Goal: Task Accomplishment & Management: Complete application form

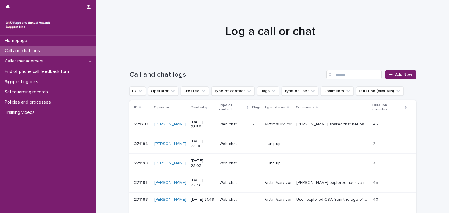
click at [65, 53] on div "Call and chat logs" at bounding box center [48, 51] width 96 height 10
click at [399, 75] on span "Add New" at bounding box center [403, 75] width 17 height 4
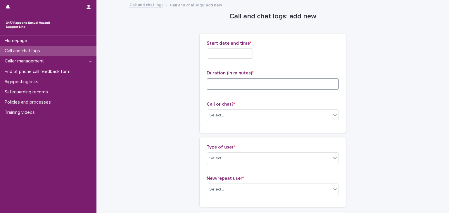
click at [226, 80] on input at bounding box center [273, 84] width 132 height 12
type input "**"
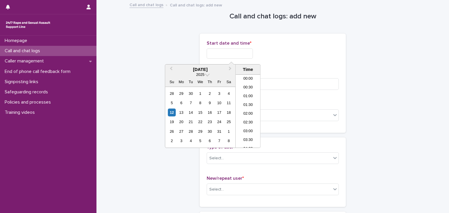
click at [225, 54] on input "text" at bounding box center [230, 54] width 46 height 10
click at [243, 101] on li "16:00" at bounding box center [248, 102] width 25 height 9
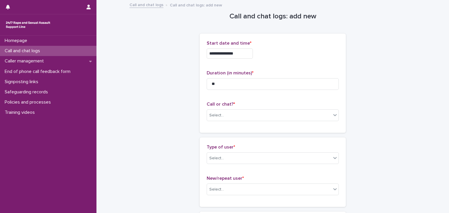
click at [242, 54] on input "**********" at bounding box center [230, 54] width 46 height 10
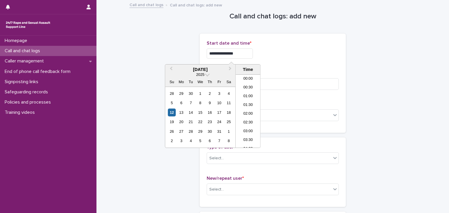
scroll to position [249, 0]
type input "**********"
click at [269, 112] on div "Select..." at bounding box center [269, 116] width 124 height 10
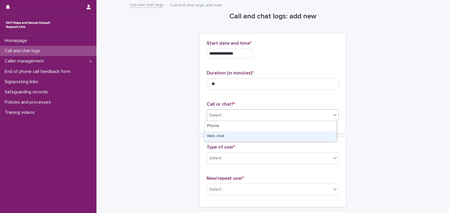
click at [221, 135] on div "Web chat" at bounding box center [271, 137] width 132 height 10
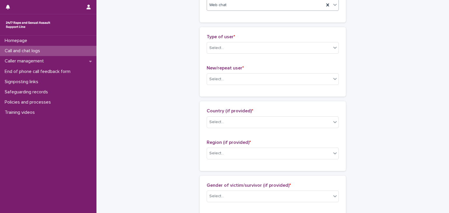
scroll to position [111, 0]
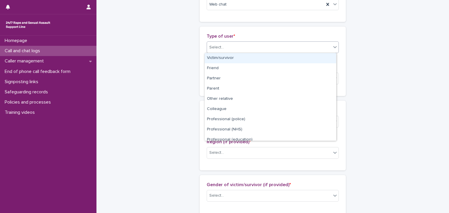
click at [228, 49] on div "Select..." at bounding box center [269, 48] width 124 height 10
click at [223, 61] on div "Victim/survivor" at bounding box center [271, 58] width 132 height 10
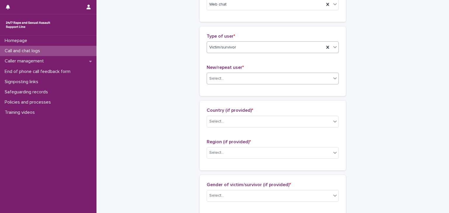
click at [223, 82] on div "Select..." at bounding box center [269, 79] width 124 height 10
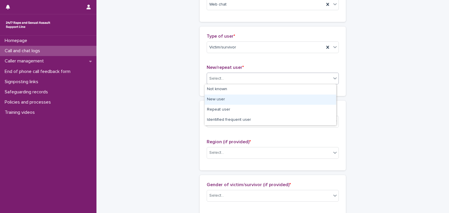
click at [216, 101] on div "New user" at bounding box center [271, 100] width 132 height 10
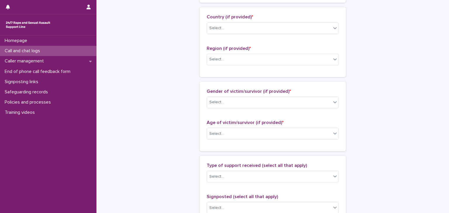
scroll to position [206, 0]
click at [225, 31] on div "Select..." at bounding box center [269, 27] width 124 height 10
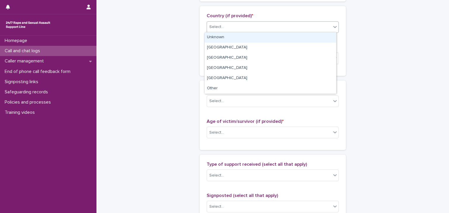
click at [224, 39] on div "Unknown" at bounding box center [271, 37] width 132 height 10
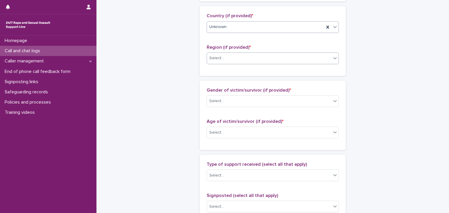
click at [224, 61] on div "Select..." at bounding box center [269, 59] width 124 height 10
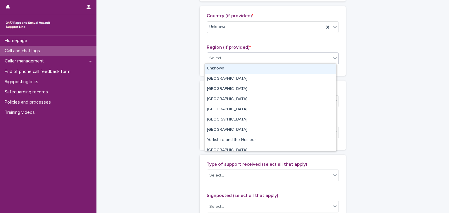
click at [226, 71] on div "Unknown" at bounding box center [271, 69] width 132 height 10
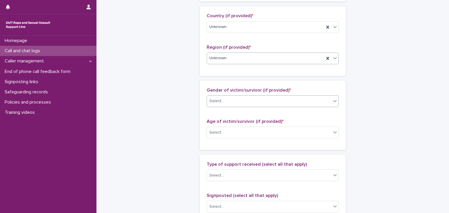
click at [228, 103] on div "Select..." at bounding box center [269, 101] width 124 height 10
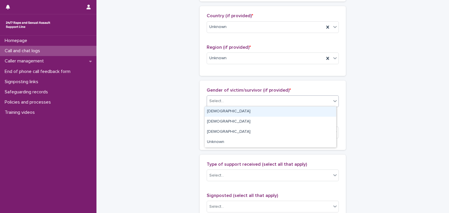
click at [227, 109] on div "Female" at bounding box center [271, 112] width 132 height 10
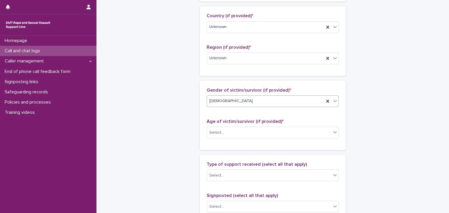
scroll to position [302, 0]
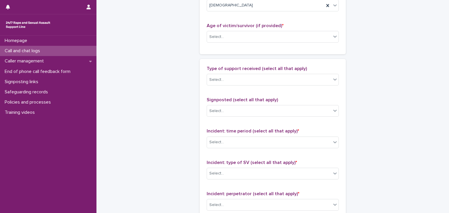
click at [224, 42] on div "Age of victim/survivor (if provided) * Select..." at bounding box center [273, 35] width 132 height 24
click at [224, 37] on div "Select..." at bounding box center [269, 37] width 124 height 10
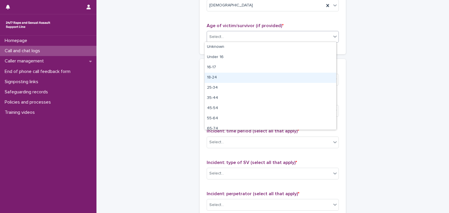
click at [218, 74] on div "18-24" at bounding box center [271, 78] width 132 height 10
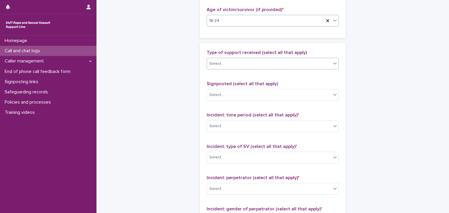
scroll to position [318, 0]
click at [227, 69] on div "Type of support received (select all that apply) Select..." at bounding box center [273, 62] width 132 height 24
click at [227, 65] on div "Select..." at bounding box center [269, 64] width 124 height 10
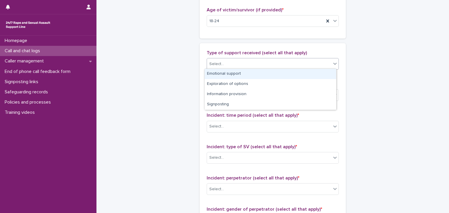
click at [226, 73] on div "Emotional support" at bounding box center [271, 74] width 132 height 10
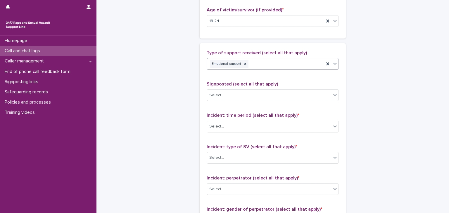
click at [266, 60] on div "Emotional support" at bounding box center [265, 64] width 117 height 10
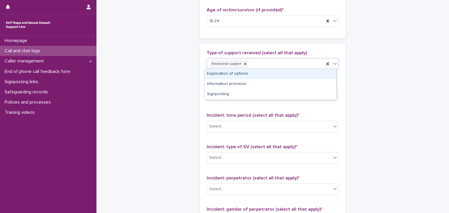
click at [260, 69] on div "Exploration of options" at bounding box center [271, 74] width 132 height 10
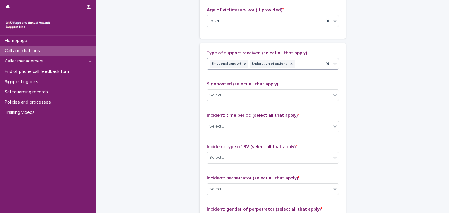
click at [303, 60] on div "Emotional support Exploration of options" at bounding box center [265, 64] width 117 height 10
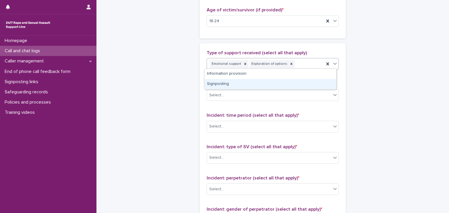
click at [261, 84] on div "Signposting" at bounding box center [271, 84] width 132 height 10
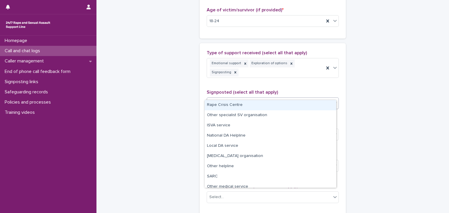
click at [256, 99] on div "Select..." at bounding box center [269, 104] width 124 height 10
click at [318, 63] on div "Emotional support Exploration of options Signposting" at bounding box center [265, 67] width 117 height 19
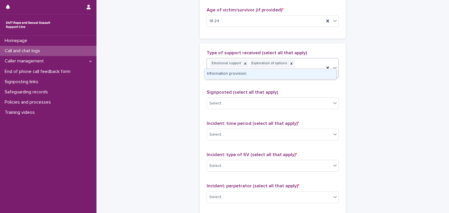
click at [285, 74] on div "Information provision" at bounding box center [271, 74] width 132 height 10
click at [265, 99] on div "Select..." at bounding box center [269, 104] width 124 height 10
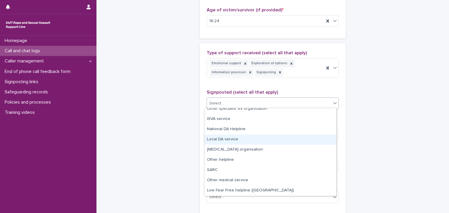
scroll to position [15, 0]
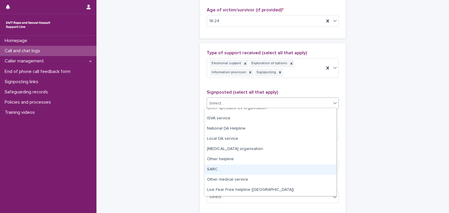
click at [218, 168] on div "SARC" at bounding box center [271, 170] width 132 height 10
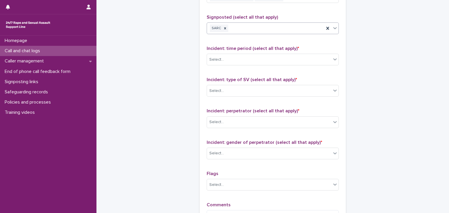
scroll to position [392, 0]
click at [229, 56] on div "Select..." at bounding box center [269, 60] width 124 height 10
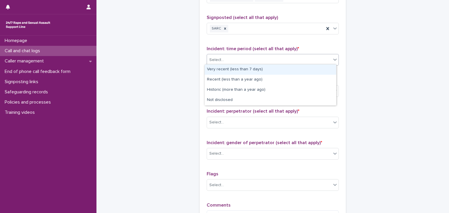
click at [228, 72] on div "Very recent (less than 7 days)" at bounding box center [271, 70] width 132 height 10
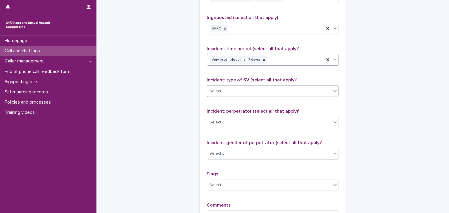
click at [228, 91] on div "Select..." at bounding box center [269, 92] width 124 height 10
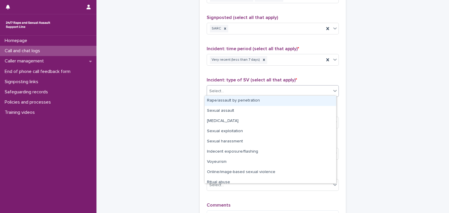
click at [227, 102] on div "Rape/assault by penetration" at bounding box center [271, 101] width 132 height 10
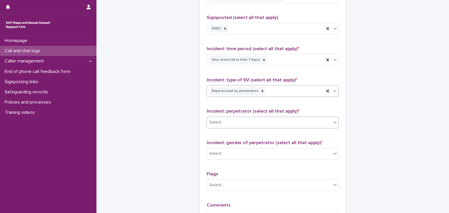
click at [225, 117] on div "Select..." at bounding box center [273, 123] width 132 height 12
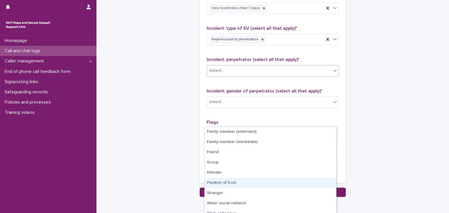
scroll to position [444, 0]
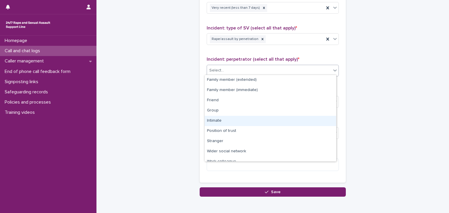
click at [219, 119] on div "Intimate" at bounding box center [271, 121] width 132 height 10
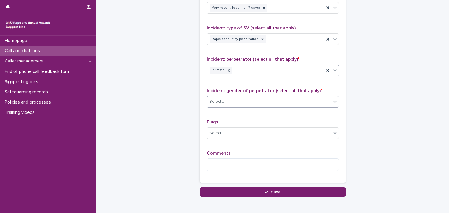
click at [228, 97] on div "Select..." at bounding box center [269, 102] width 124 height 10
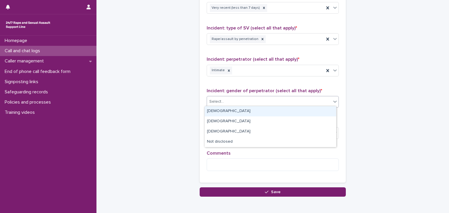
click at [223, 114] on div "Male" at bounding box center [271, 111] width 132 height 10
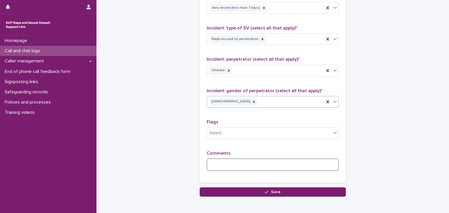
click at [220, 164] on textarea at bounding box center [273, 165] width 132 height 13
click at [220, 164] on textarea "*" at bounding box center [273, 165] width 132 height 13
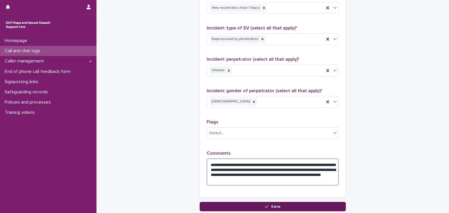
type textarea "**********"
click at [261, 205] on button "Save" at bounding box center [273, 206] width 146 height 9
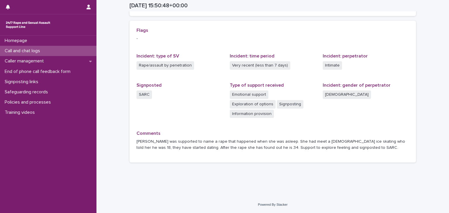
scroll to position [113, 0]
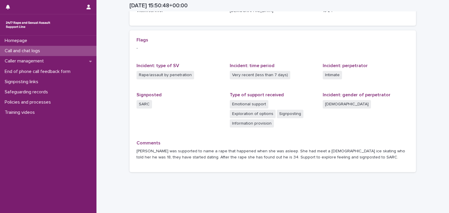
click at [61, 49] on div "Call and chat logs" at bounding box center [48, 51] width 96 height 10
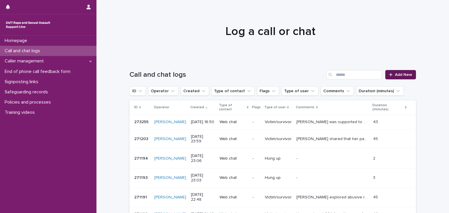
click at [397, 74] on span "Add New" at bounding box center [403, 75] width 17 height 4
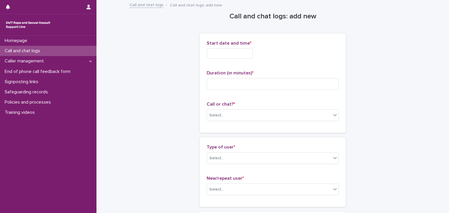
click at [222, 51] on input "text" at bounding box center [230, 54] width 46 height 10
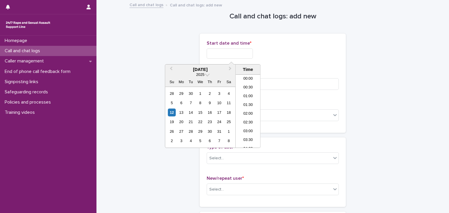
scroll to position [266, 0]
click at [249, 111] on li "17:00" at bounding box center [248, 111] width 25 height 9
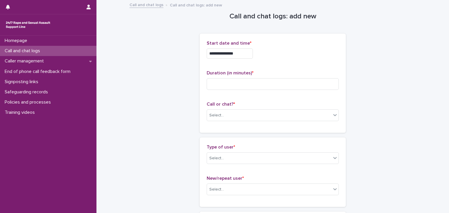
click at [244, 54] on input "**********" at bounding box center [230, 54] width 46 height 10
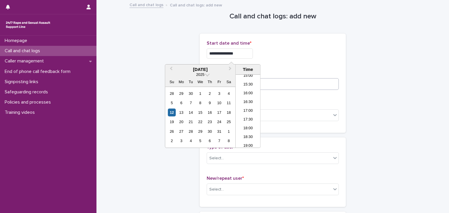
type input "**********"
click at [273, 80] on input at bounding box center [273, 84] width 132 height 12
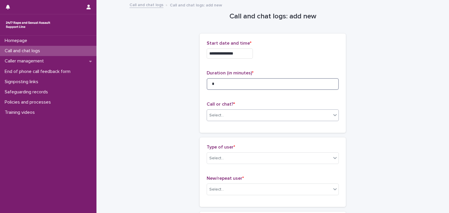
type input "*"
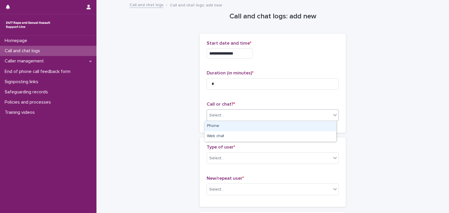
click at [240, 117] on div "Select..." at bounding box center [269, 116] width 124 height 10
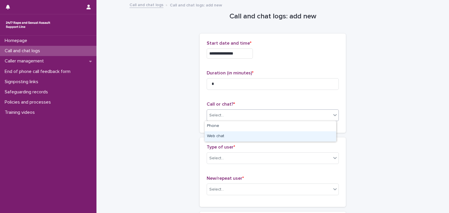
click at [231, 135] on div "Web chat" at bounding box center [271, 137] width 132 height 10
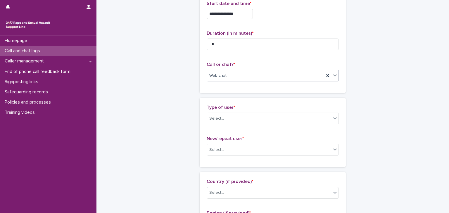
scroll to position [40, 0]
click at [220, 118] on div "Select..." at bounding box center [216, 119] width 15 height 6
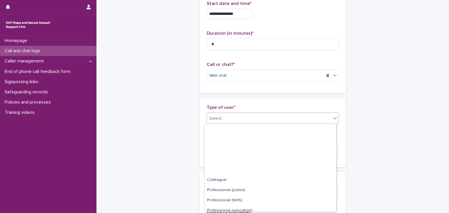
scroll to position [66, 0]
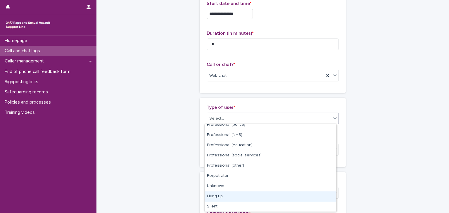
click at [216, 197] on div "Hung up" at bounding box center [271, 197] width 132 height 10
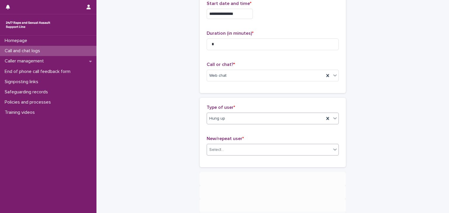
click at [225, 152] on div "Select..." at bounding box center [269, 150] width 124 height 10
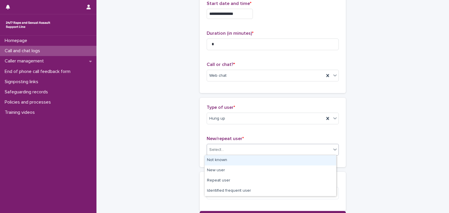
scroll to position [42, 0]
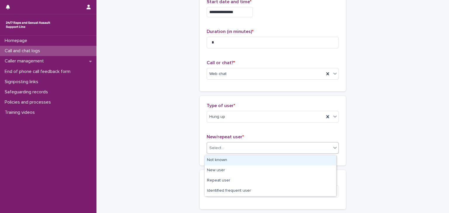
click at [223, 162] on div "Not known" at bounding box center [271, 161] width 132 height 10
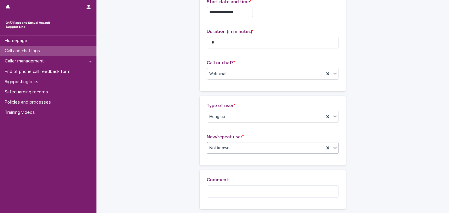
scroll to position [81, 0]
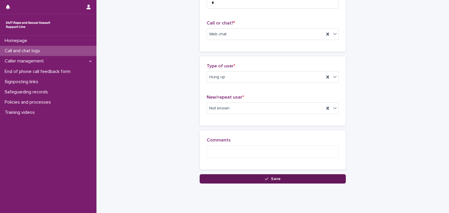
click at [234, 180] on button "Save" at bounding box center [273, 179] width 146 height 9
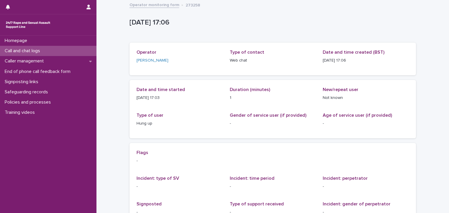
click at [42, 51] on p "Call and chat logs" at bounding box center [23, 51] width 42 height 6
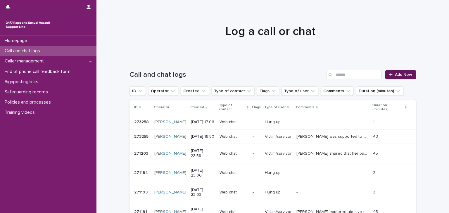
click at [400, 72] on link "Add New" at bounding box center [400, 74] width 31 height 9
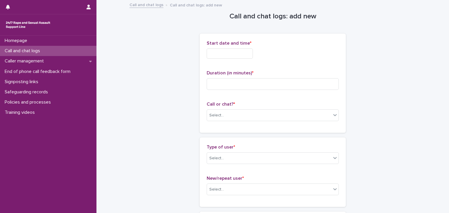
click at [229, 53] on input "text" at bounding box center [230, 54] width 46 height 10
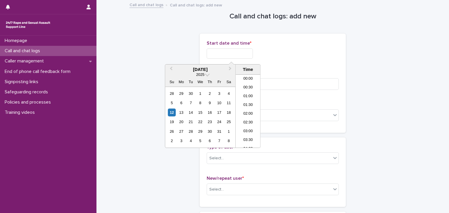
scroll to position [275, 0]
click at [246, 101] on li "17:00" at bounding box center [248, 102] width 25 height 9
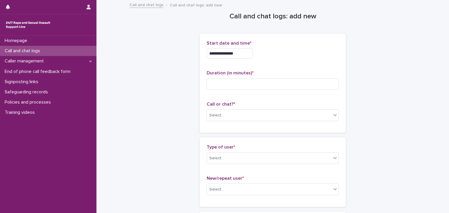
click at [244, 53] on input "**********" at bounding box center [230, 54] width 46 height 10
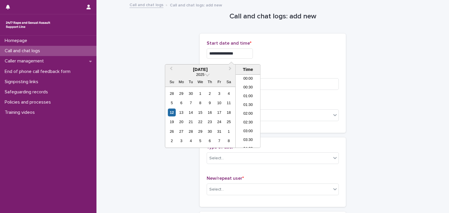
scroll to position [266, 0]
type input "**********"
click at [275, 82] on input at bounding box center [273, 84] width 132 height 12
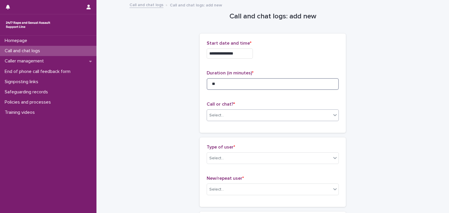
type input "**"
click at [249, 116] on div "Select..." at bounding box center [269, 116] width 124 height 10
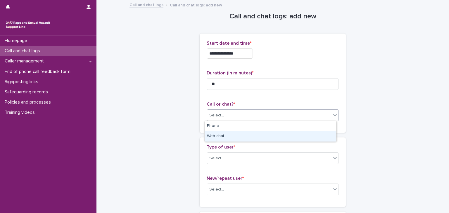
click at [225, 136] on div "Web chat" at bounding box center [271, 137] width 132 height 10
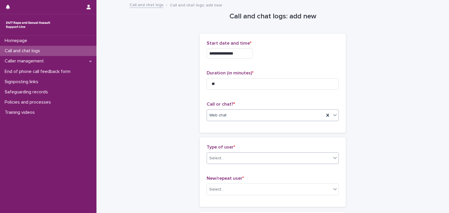
click at [225, 163] on div "Select..." at bounding box center [269, 159] width 124 height 10
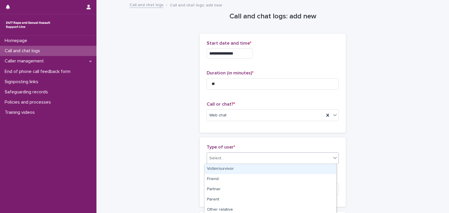
click at [225, 170] on div "Victim/survivor" at bounding box center [271, 169] width 132 height 10
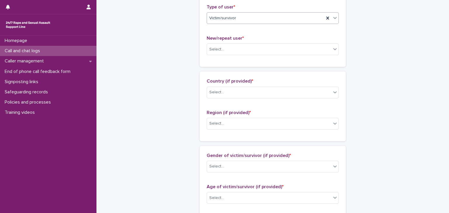
scroll to position [142, 0]
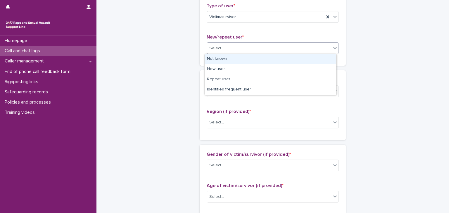
click at [225, 50] on input "text" at bounding box center [225, 48] width 1 height 5
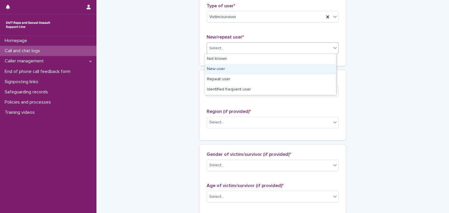
click at [223, 69] on div "New user" at bounding box center [271, 69] width 132 height 10
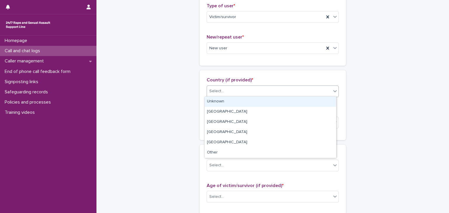
click at [219, 94] on div "Select..." at bounding box center [216, 91] width 15 height 6
click at [218, 100] on div "Unknown" at bounding box center [271, 102] width 132 height 10
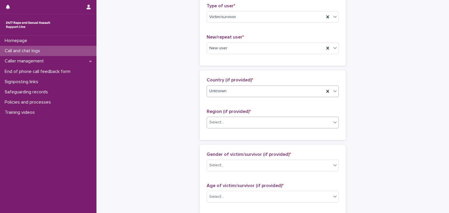
click at [219, 117] on div "Select..." at bounding box center [273, 123] width 132 height 12
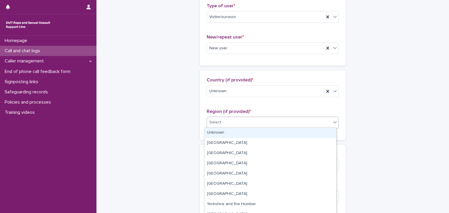
click at [219, 131] on div "Unknown" at bounding box center [271, 133] width 132 height 10
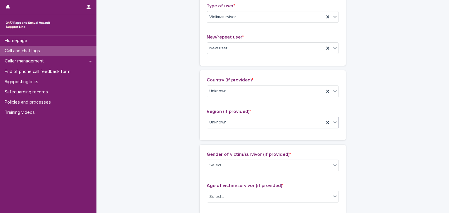
scroll to position [280, 0]
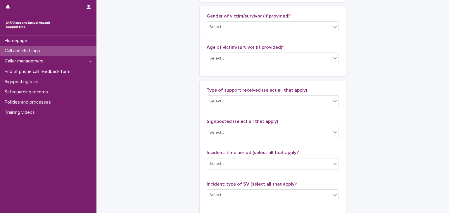
click at [218, 17] on span "Gender of victim/survivor (if provided) *" at bounding box center [249, 16] width 84 height 5
click at [217, 30] on div "Select..." at bounding box center [269, 27] width 124 height 10
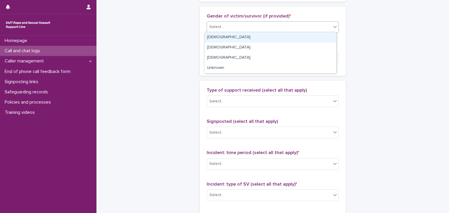
click at [215, 39] on div "Female" at bounding box center [271, 37] width 132 height 10
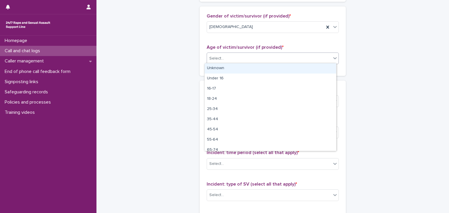
click at [215, 56] on div "Select..." at bounding box center [216, 59] width 15 height 6
click at [215, 67] on div "Unknown" at bounding box center [271, 68] width 132 height 10
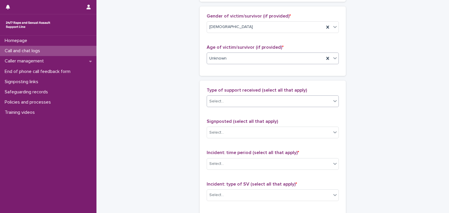
click at [217, 104] on div "Select..." at bounding box center [269, 102] width 124 height 10
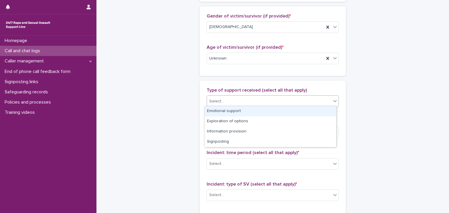
click at [218, 111] on div "Emotional support" at bounding box center [271, 111] width 132 height 10
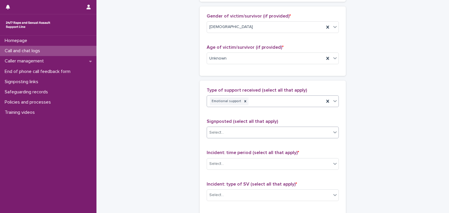
scroll to position [344, 0]
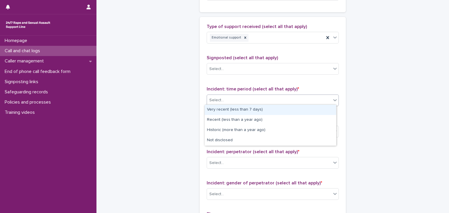
click at [234, 96] on div "Select..." at bounding box center [269, 101] width 124 height 10
click at [227, 104] on body "**********" at bounding box center [224, 106] width 449 height 213
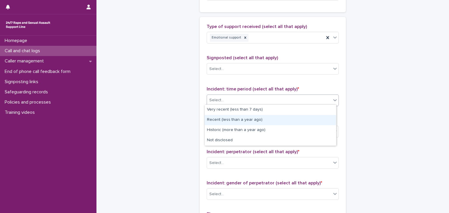
click at [227, 122] on div "Recent (less than a year ago)" at bounding box center [271, 120] width 132 height 10
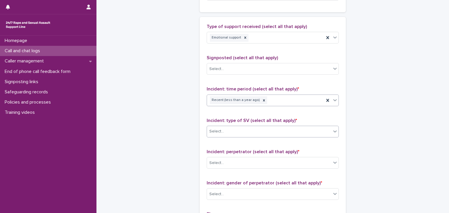
click at [227, 127] on div "Select..." at bounding box center [269, 132] width 124 height 10
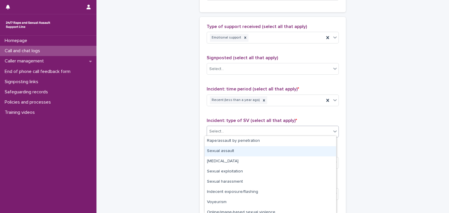
click at [224, 154] on div "Sexual assault" at bounding box center [271, 151] width 132 height 10
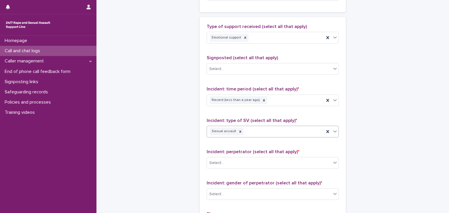
scroll to position [464, 0]
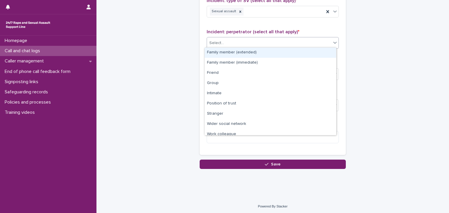
click at [230, 39] on div "Select..." at bounding box center [269, 43] width 124 height 10
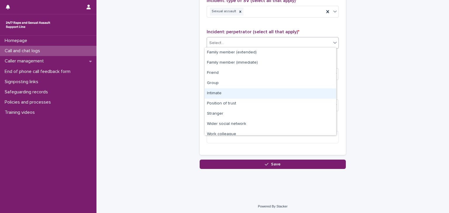
scroll to position [25, 0]
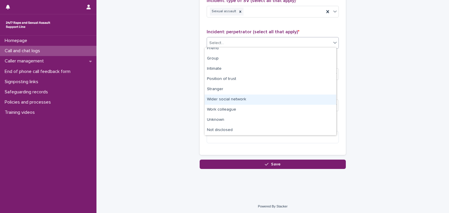
click at [225, 97] on div "Wider social network" at bounding box center [271, 100] width 132 height 10
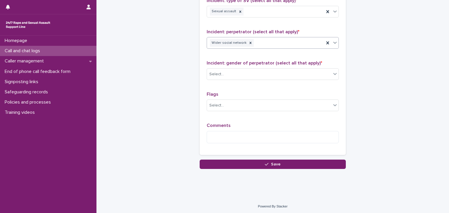
click at [226, 64] on span "Incident: gender of perpetrator (select all that apply) *" at bounding box center [265, 63] width 116 height 5
click at [226, 68] on div "Select..." at bounding box center [273, 74] width 132 height 12
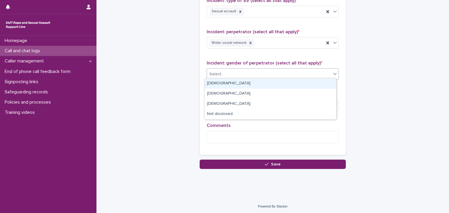
click at [225, 82] on div "Male" at bounding box center [271, 84] width 132 height 10
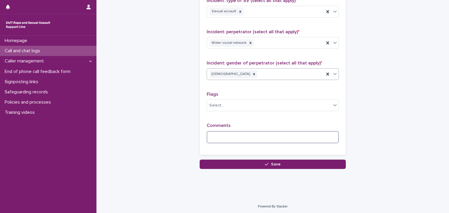
click at [219, 139] on textarea at bounding box center [273, 137] width 132 height 13
click at [255, 136] on textarea "**********" at bounding box center [273, 137] width 132 height 13
click at [278, 136] on textarea "**********" at bounding box center [273, 137] width 132 height 13
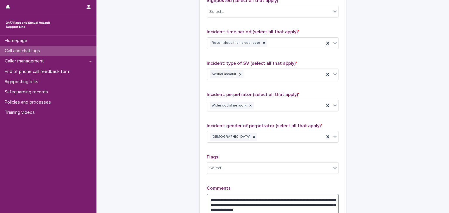
scroll to position [396, 0]
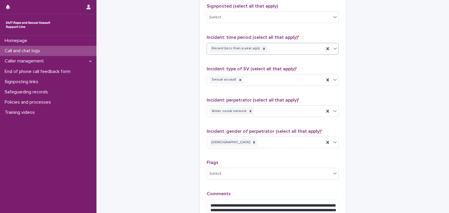
click at [273, 49] on div "Recent (less than a year ago)" at bounding box center [265, 49] width 117 height 10
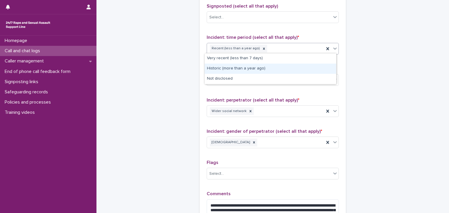
click at [245, 68] on div "Historic (more than a year ago)" at bounding box center [271, 69] width 132 height 10
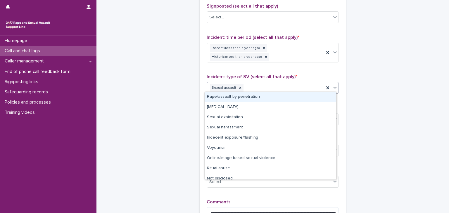
click at [261, 82] on div "Sexual assault" at bounding box center [273, 88] width 132 height 12
click at [250, 98] on div "Rape/assault by penetration" at bounding box center [271, 97] width 132 height 10
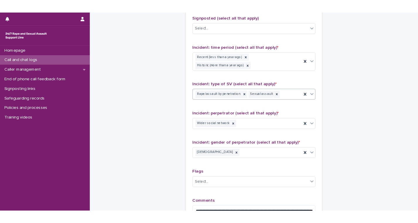
scroll to position [481, 0]
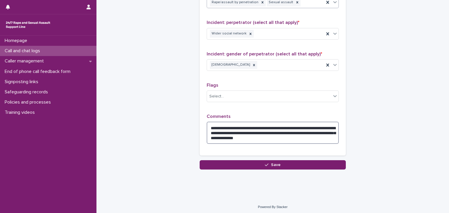
click at [302, 137] on textarea "**********" at bounding box center [273, 133] width 132 height 22
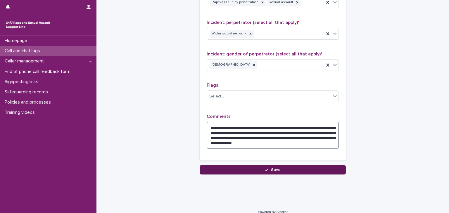
type textarea "**********"
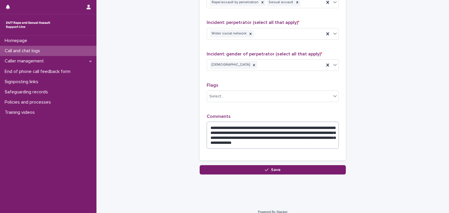
drag, startPoint x: 289, startPoint y: 167, endPoint x: 291, endPoint y: 131, distance: 35.7
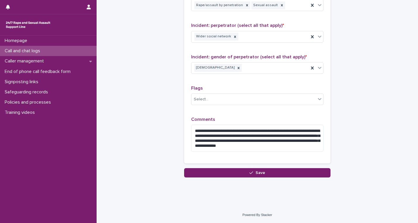
scroll to position [476, 0]
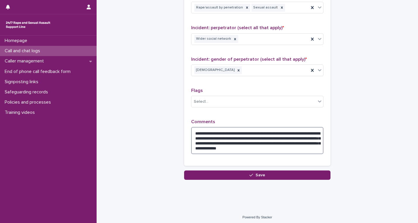
drag, startPoint x: 242, startPoint y: 145, endPoint x: 215, endPoint y: 146, distance: 26.9
click at [215, 146] on textarea "**********" at bounding box center [257, 140] width 132 height 27
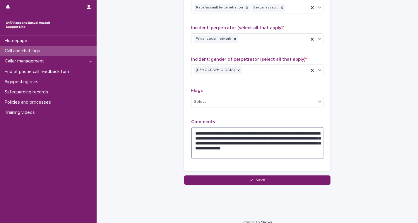
click at [266, 146] on textarea "**********" at bounding box center [257, 143] width 132 height 32
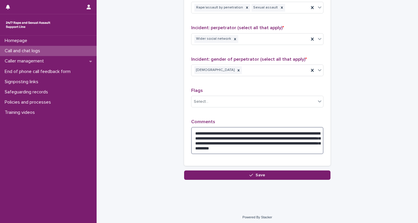
click at [276, 141] on textarea "**********" at bounding box center [257, 140] width 132 height 27
click at [220, 145] on textarea "**********" at bounding box center [257, 140] width 132 height 27
click at [225, 145] on textarea "**********" at bounding box center [257, 140] width 132 height 27
type textarea "**********"
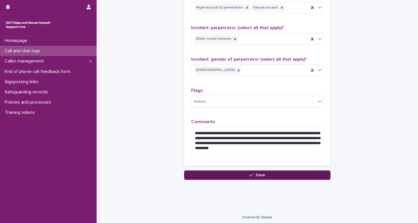
click at [255, 173] on span "Save" at bounding box center [260, 175] width 10 height 4
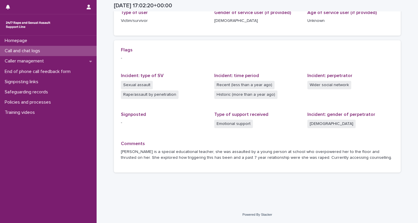
scroll to position [103, 0]
click at [49, 49] on div "Call and chat logs" at bounding box center [48, 51] width 96 height 10
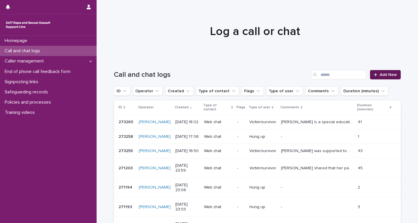
click at [379, 76] on span "Add New" at bounding box center [387, 75] width 17 height 4
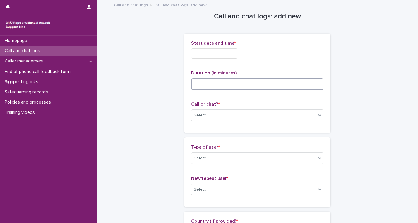
click at [208, 86] on input at bounding box center [257, 84] width 132 height 12
type input "**"
click at [204, 57] on input "text" at bounding box center [214, 54] width 46 height 10
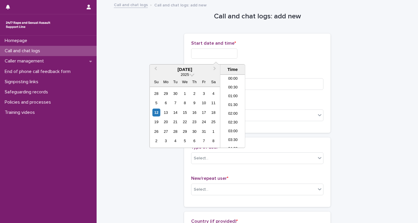
scroll to position [292, 0]
click at [232, 103] on li "18:00" at bounding box center [232, 102] width 25 height 9
click at [226, 54] on input "**********" at bounding box center [214, 54] width 46 height 10
type input "**********"
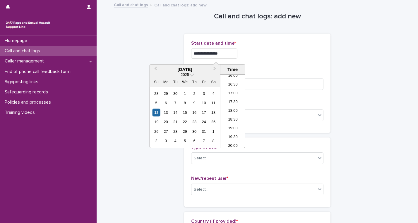
click at [264, 61] on div "**********" at bounding box center [257, 52] width 132 height 23
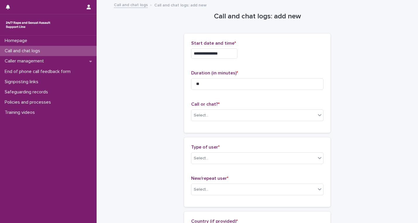
scroll to position [51, 0]
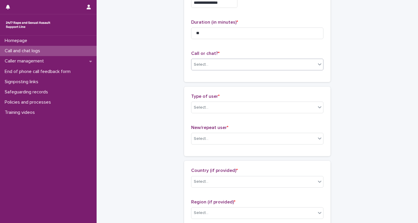
click at [247, 63] on div "Select..." at bounding box center [253, 65] width 124 height 10
click at [218, 83] on div "Web chat" at bounding box center [255, 86] width 132 height 10
drag, startPoint x: 212, startPoint y: 117, endPoint x: 215, endPoint y: 106, distance: 11.1
click at [215, 106] on div "Type of user * Select..." at bounding box center [257, 106] width 132 height 24
click at [211, 105] on div "Select..." at bounding box center [253, 108] width 124 height 10
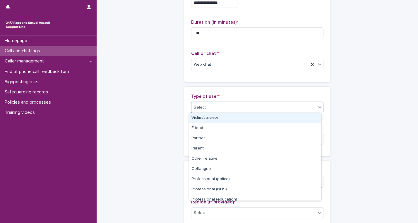
click at [205, 120] on div "Victim/survivor" at bounding box center [255, 118] width 132 height 10
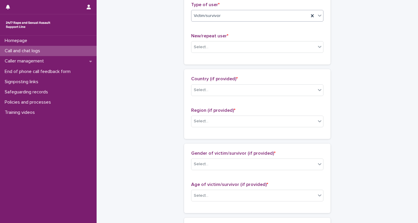
scroll to position [143, 0]
click at [222, 46] on div "Select..." at bounding box center [253, 47] width 124 height 10
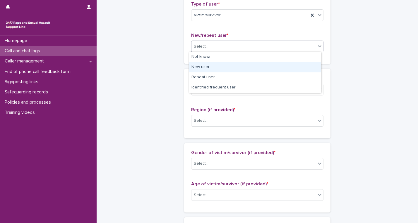
drag, startPoint x: 216, startPoint y: 62, endPoint x: 215, endPoint y: 68, distance: 6.6
click at [215, 68] on div "New user" at bounding box center [255, 67] width 132 height 10
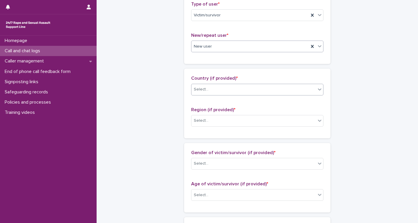
click at [207, 90] on div "Select..." at bounding box center [253, 90] width 124 height 10
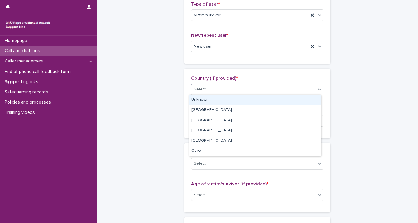
click at [206, 99] on div "Unknown" at bounding box center [255, 100] width 132 height 10
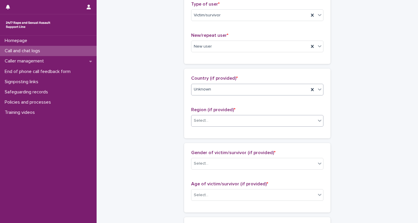
click at [207, 120] on div "Select..." at bounding box center [253, 121] width 124 height 10
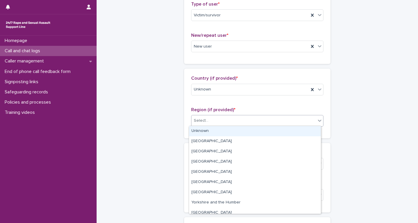
click at [206, 134] on div "Unknown" at bounding box center [255, 131] width 132 height 10
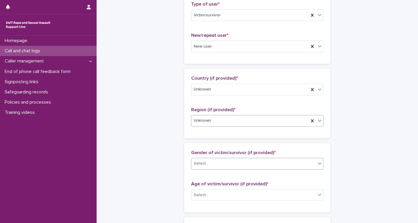
click at [209, 165] on input "text" at bounding box center [209, 163] width 1 height 5
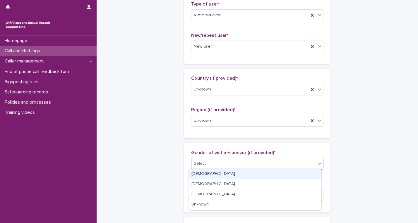
click at [205, 174] on div "Female" at bounding box center [255, 174] width 132 height 10
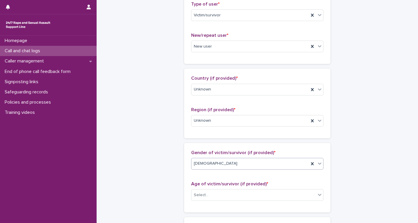
scroll to position [323, 0]
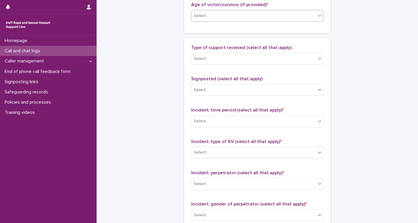
click at [213, 11] on div "Select..." at bounding box center [253, 16] width 124 height 10
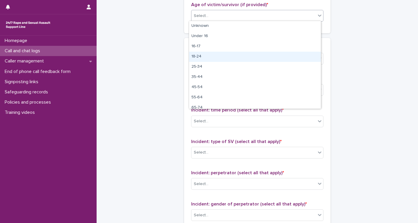
click at [207, 54] on div "18-24" at bounding box center [255, 57] width 132 height 10
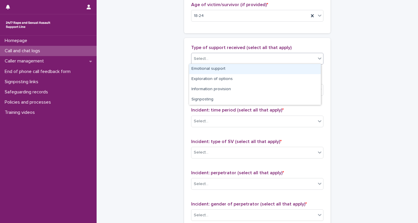
drag, startPoint x: 207, startPoint y: 51, endPoint x: 197, endPoint y: 68, distance: 19.0
click at [197, 68] on div "Emotional support" at bounding box center [255, 69] width 132 height 10
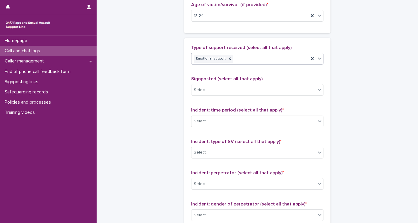
click at [244, 61] on div "Emotional support" at bounding box center [249, 59] width 117 height 10
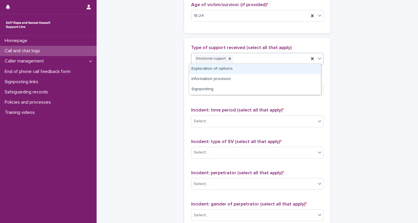
click at [228, 72] on div "Exploration of options" at bounding box center [255, 69] width 132 height 10
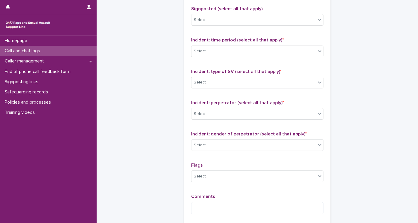
scroll to position [393, 0]
click at [223, 51] on div "Select..." at bounding box center [253, 51] width 124 height 10
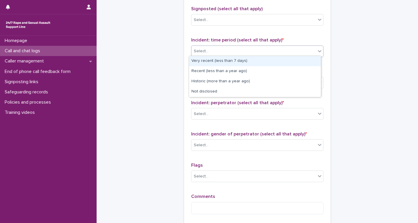
drag, startPoint x: 217, startPoint y: 66, endPoint x: 218, endPoint y: 58, distance: 8.8
click at [218, 58] on div "Very recent (less than 7 days)" at bounding box center [255, 61] width 132 height 10
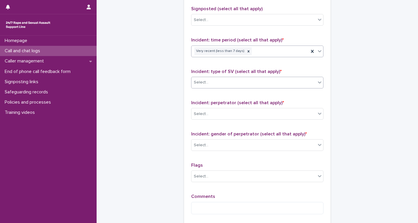
click at [218, 78] on div "Select..." at bounding box center [253, 83] width 124 height 10
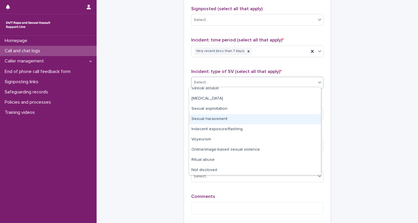
scroll to position [15, 0]
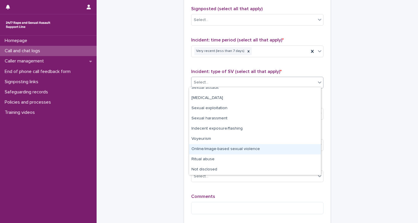
click at [231, 150] on div "Online/image-based sexual violence" at bounding box center [255, 149] width 132 height 10
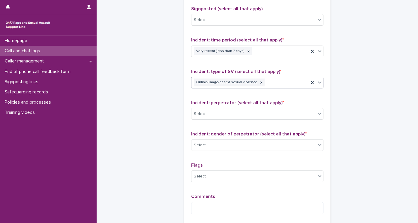
scroll to position [454, 0]
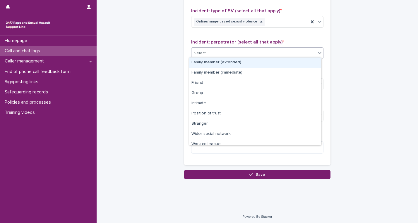
click at [230, 54] on div "Select..." at bounding box center [253, 54] width 124 height 10
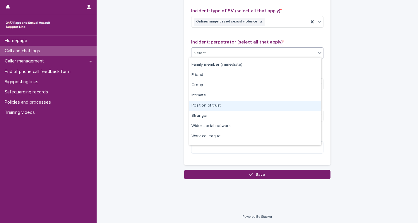
scroll to position [8, 0]
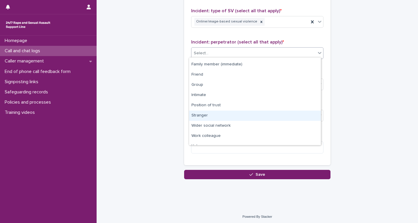
click at [219, 114] on div "Stranger" at bounding box center [255, 116] width 132 height 10
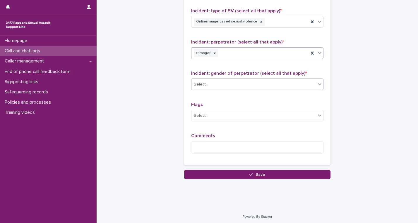
click at [222, 83] on div "Select..." at bounding box center [253, 85] width 124 height 10
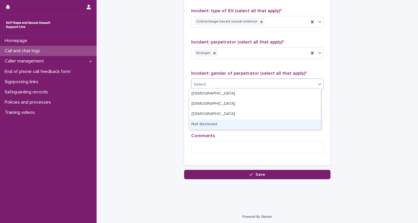
click at [212, 122] on div "Not disclosed" at bounding box center [255, 125] width 132 height 10
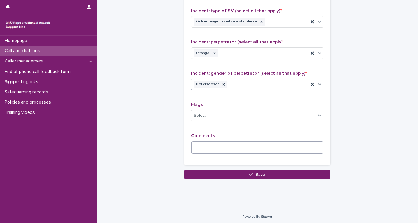
click at [208, 143] on textarea at bounding box center [257, 148] width 132 height 13
click at [221, 85] on icon at bounding box center [223, 84] width 4 height 4
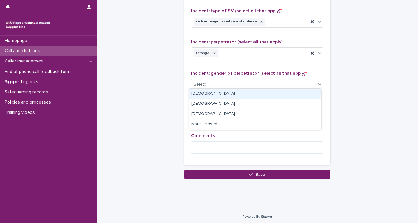
click at [219, 85] on div "Select..." at bounding box center [253, 85] width 124 height 10
click at [204, 96] on div "Male" at bounding box center [255, 94] width 132 height 10
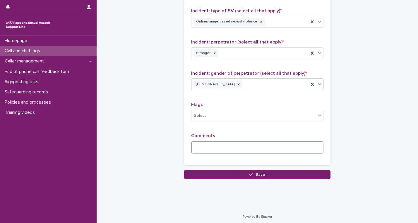
click at [205, 148] on textarea at bounding box center [257, 148] width 132 height 13
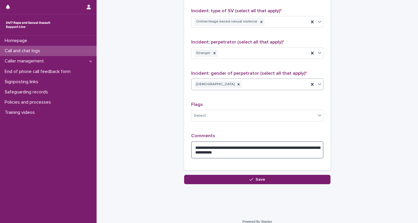
click at [223, 151] on textarea "**********" at bounding box center [257, 151] width 132 height 18
click at [256, 151] on textarea "**********" at bounding box center [257, 151] width 132 height 18
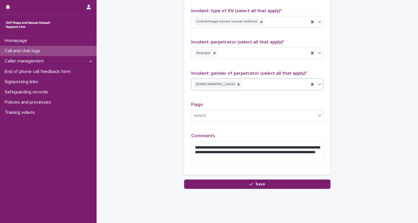
drag, startPoint x: 289, startPoint y: 151, endPoint x: 281, endPoint y: 163, distance: 14.9
click at [281, 163] on div "**********" at bounding box center [257, 150] width 132 height 35
click at [291, 150] on textarea "**********" at bounding box center [257, 153] width 132 height 22
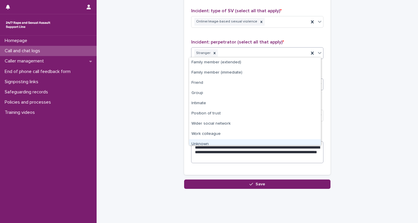
drag, startPoint x: 238, startPoint y: 47, endPoint x: 252, endPoint y: 157, distance: 111.1
click at [252, 157] on div "**********" at bounding box center [257, 41] width 132 height 254
click at [249, 155] on textarea "**********" at bounding box center [257, 153] width 132 height 22
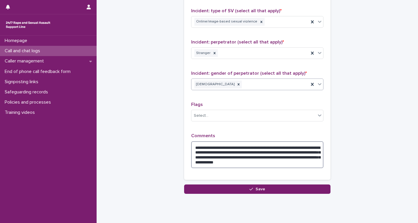
click at [246, 159] on textarea "**********" at bounding box center [257, 155] width 132 height 27
click at [316, 162] on textarea "**********" at bounding box center [257, 155] width 132 height 27
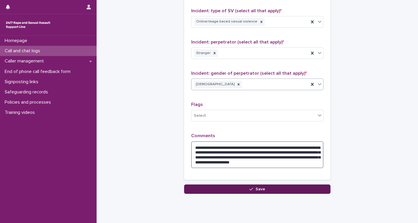
type textarea "**********"
click at [267, 187] on button "Save" at bounding box center [257, 189] width 146 height 9
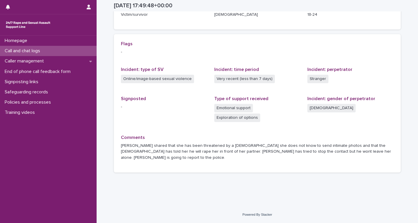
scroll to position [93, 0]
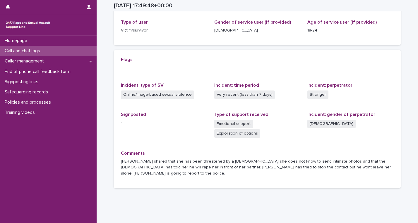
click at [59, 50] on div "Call and chat logs" at bounding box center [48, 51] width 96 height 10
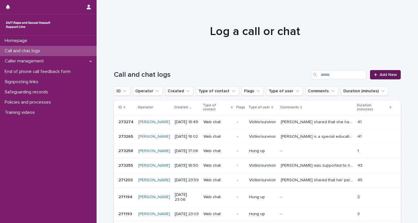
click at [392, 75] on span "Add New" at bounding box center [387, 75] width 17 height 4
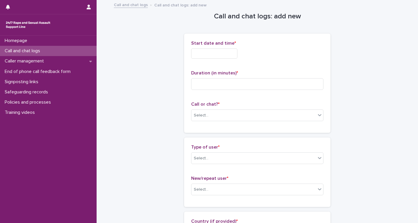
click at [234, 54] on input "text" at bounding box center [214, 54] width 46 height 10
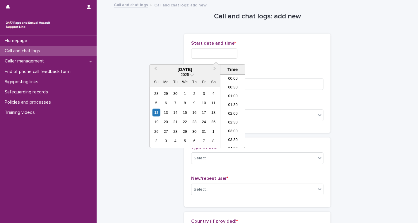
scroll to position [301, 0]
click at [233, 111] on li "19:00" at bounding box center [232, 111] width 25 height 9
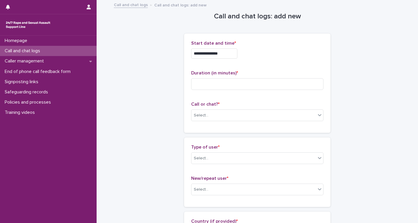
click at [230, 56] on input "**********" at bounding box center [214, 54] width 46 height 10
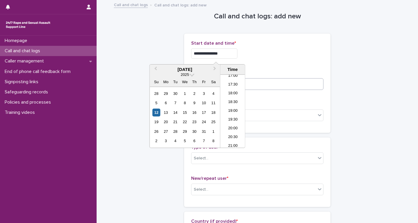
type input "**********"
click at [251, 83] on input at bounding box center [257, 84] width 132 height 12
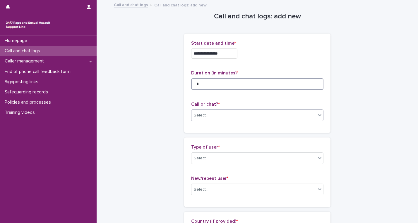
type input "*"
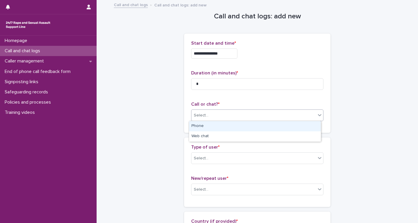
click at [228, 114] on div "Select..." at bounding box center [253, 116] width 124 height 10
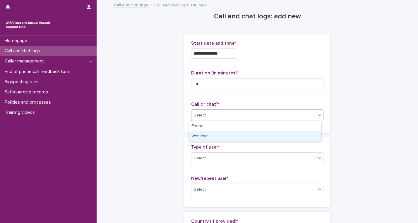
click at [216, 135] on div "Web chat" at bounding box center [255, 137] width 132 height 10
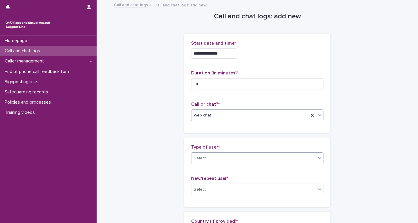
click at [213, 157] on div "Select..." at bounding box center [253, 159] width 124 height 10
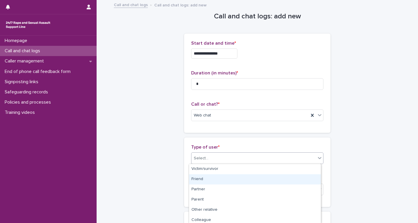
scroll to position [94, 0]
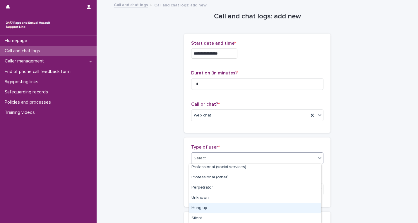
click at [204, 206] on div "Hung up" at bounding box center [255, 209] width 132 height 10
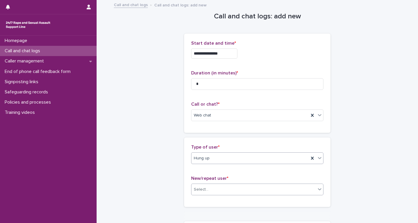
click at [209, 186] on div at bounding box center [209, 189] width 1 height 7
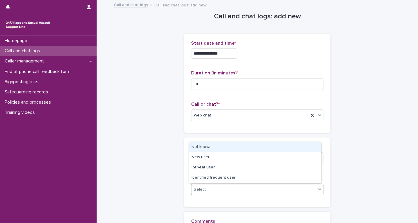
click at [207, 146] on div "Not known" at bounding box center [255, 147] width 132 height 10
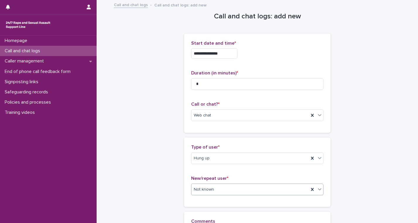
scroll to position [87, 0]
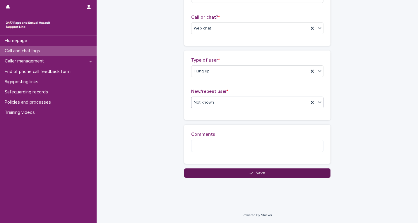
click at [220, 170] on button "Save" at bounding box center [257, 173] width 146 height 9
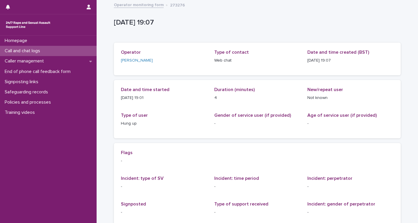
click at [53, 49] on div "Call and chat logs" at bounding box center [48, 51] width 96 height 10
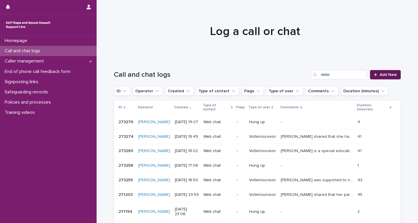
click at [371, 75] on link "Add New" at bounding box center [385, 74] width 31 height 9
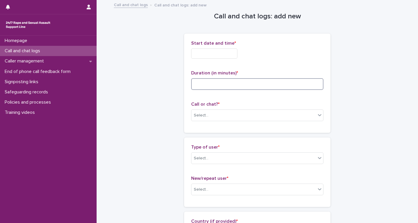
click at [203, 85] on input at bounding box center [257, 84] width 132 height 12
type input "**"
click at [203, 56] on input "text" at bounding box center [214, 54] width 46 height 10
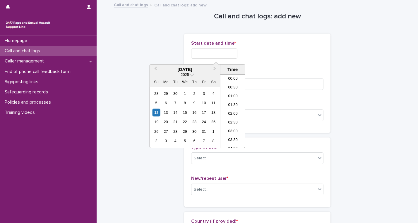
scroll to position [310, 0]
click at [232, 106] on li "19:00" at bounding box center [232, 102] width 25 height 9
click at [231, 55] on input "**********" at bounding box center [214, 54] width 46 height 10
type input "**********"
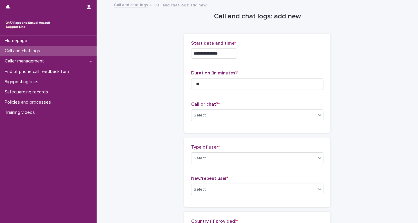
click at [278, 95] on div "**********" at bounding box center [257, 83] width 132 height 85
click at [256, 115] on div "Select..." at bounding box center [253, 116] width 124 height 10
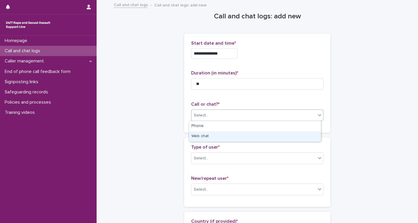
click at [246, 135] on div "Web chat" at bounding box center [255, 137] width 132 height 10
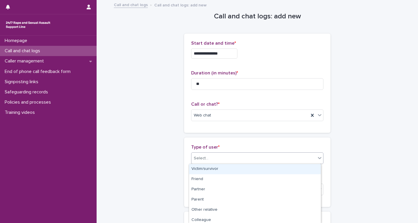
click at [222, 156] on div "Select..." at bounding box center [253, 159] width 124 height 10
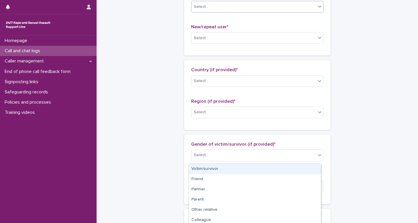
scroll to position [134, 0]
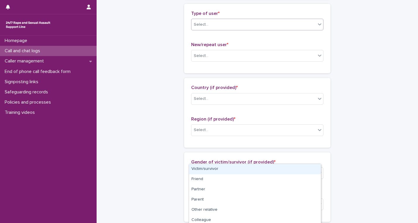
click at [245, 28] on div "Select..." at bounding box center [253, 25] width 124 height 10
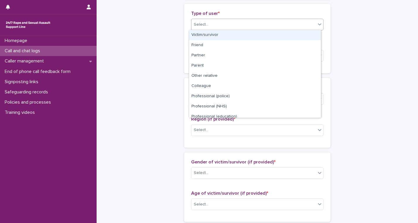
click at [245, 28] on div "Select..." at bounding box center [253, 25] width 124 height 10
click at [202, 35] on div "Victim/survivor" at bounding box center [255, 35] width 132 height 10
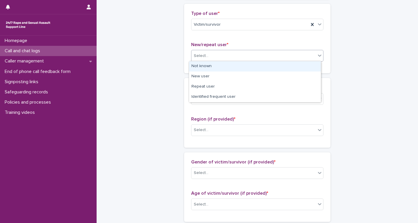
click at [200, 60] on div "Select..." at bounding box center [257, 56] width 132 height 12
click at [199, 68] on div "Not known" at bounding box center [255, 66] width 132 height 10
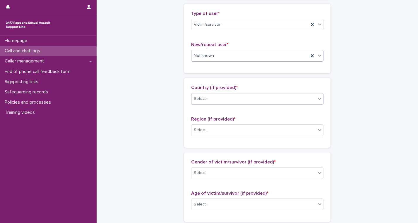
click at [203, 99] on div "Select..." at bounding box center [201, 99] width 15 height 6
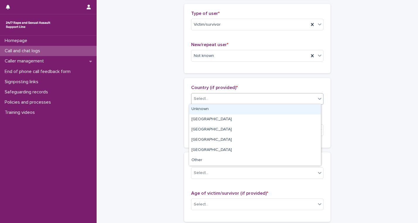
click at [203, 110] on div "Unknown" at bounding box center [255, 109] width 132 height 10
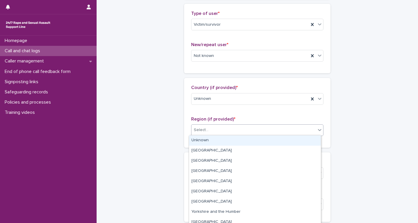
click at [227, 133] on div "Select..." at bounding box center [253, 130] width 124 height 10
click at [224, 139] on div "Unknown" at bounding box center [255, 141] width 132 height 10
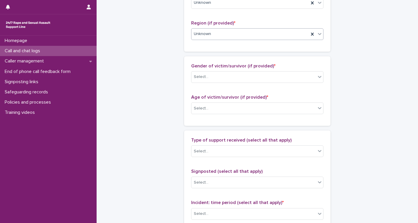
scroll to position [230, 0]
click at [233, 77] on div "Select..." at bounding box center [253, 77] width 124 height 10
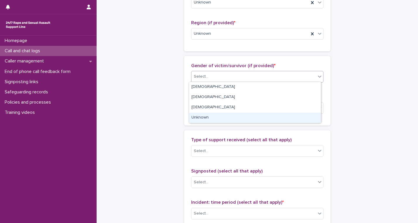
click at [204, 116] on div "Unknown" at bounding box center [255, 118] width 132 height 10
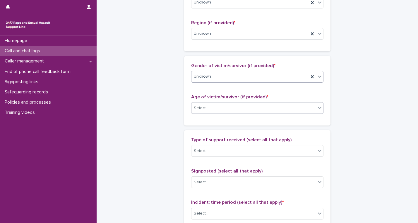
click at [211, 107] on div "Select..." at bounding box center [253, 109] width 124 height 10
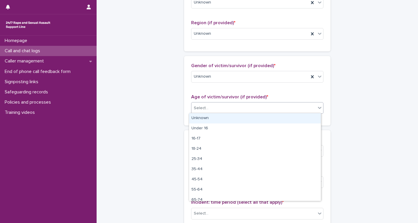
click at [208, 117] on div "Unknown" at bounding box center [255, 118] width 132 height 10
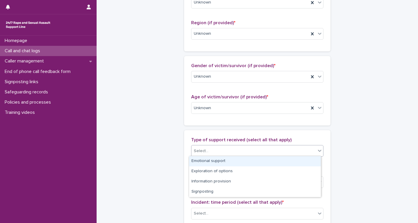
click at [214, 153] on div "Select..." at bounding box center [253, 151] width 124 height 10
click at [212, 161] on div "Emotional support" at bounding box center [255, 161] width 132 height 10
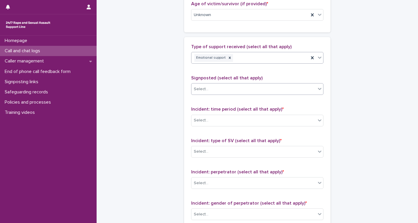
scroll to position [324, 0]
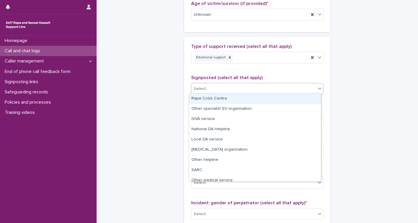
click at [213, 84] on div "Select..." at bounding box center [253, 89] width 124 height 10
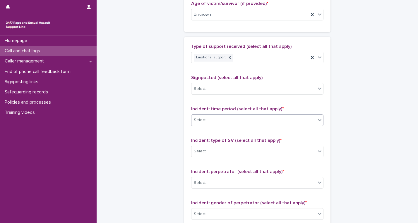
click at [211, 119] on div "Select..." at bounding box center [253, 121] width 124 height 10
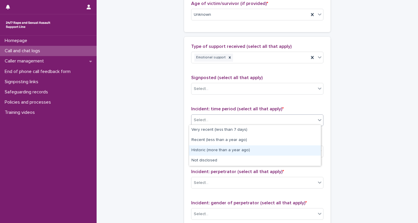
click at [213, 148] on div "Historic (more than a year ago)" at bounding box center [255, 151] width 132 height 10
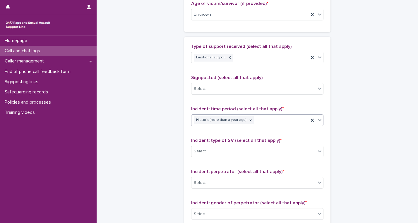
click at [213, 148] on div "Select..." at bounding box center [253, 152] width 124 height 10
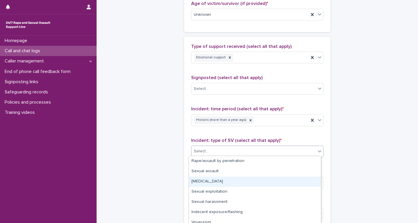
click at [210, 183] on div "Child sexual abuse" at bounding box center [255, 182] width 132 height 10
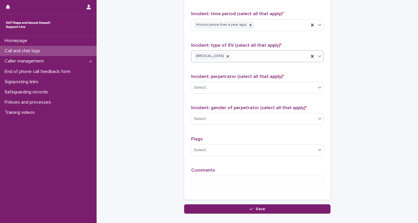
scroll to position [421, 0]
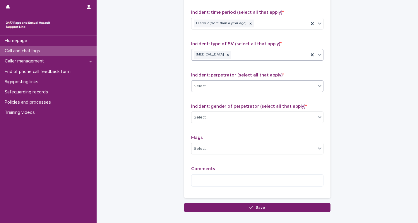
click at [230, 82] on div "Select..." at bounding box center [253, 87] width 124 height 10
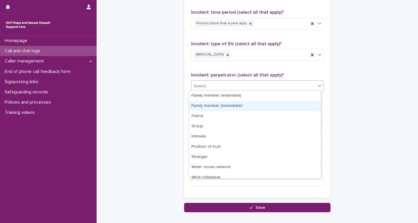
click at [220, 105] on div "Family member (immediate)" at bounding box center [255, 106] width 132 height 10
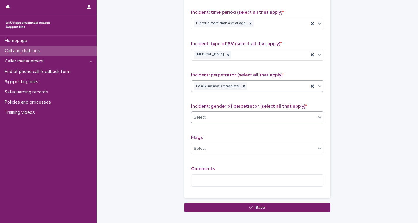
click at [219, 114] on div "Select..." at bounding box center [253, 118] width 124 height 10
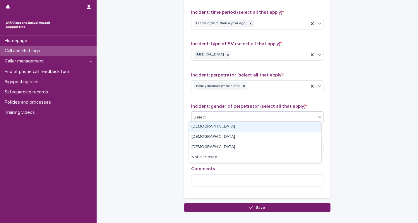
click at [206, 128] on div "Male" at bounding box center [255, 127] width 132 height 10
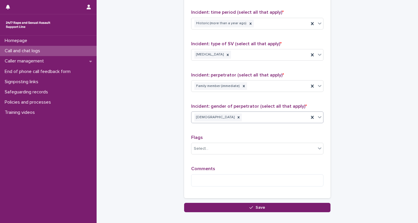
scroll to position [454, 0]
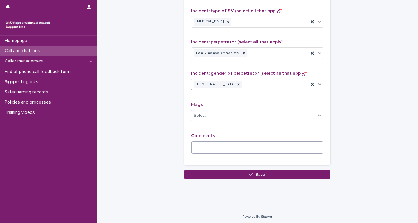
click at [198, 150] on textarea at bounding box center [257, 148] width 132 height 13
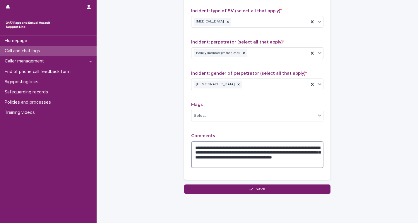
click at [252, 160] on textarea "**********" at bounding box center [257, 155] width 132 height 27
type textarea "**********"
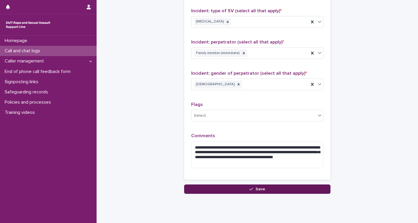
click at [249, 189] on icon "button" at bounding box center [251, 189] width 4 height 4
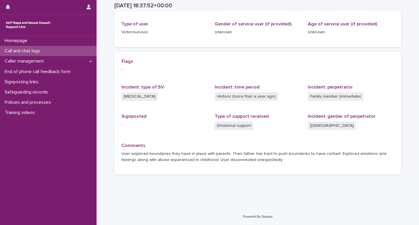
scroll to position [92, 0]
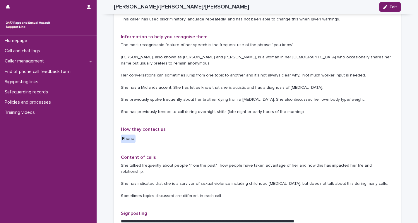
scroll to position [134, 0]
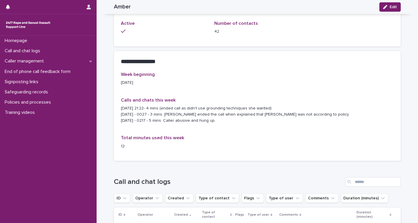
scroll to position [526, 0]
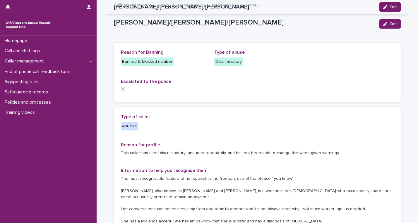
scroll to position [134, 0]
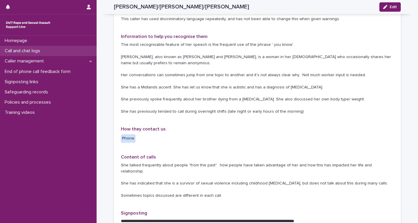
click at [54, 50] on div "Call and chat logs" at bounding box center [48, 51] width 96 height 10
